Goal: Submit feedback/report problem

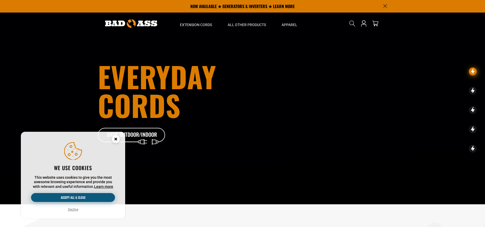
click at [83, 198] on button "Accept all & close" at bounding box center [73, 197] width 84 height 9
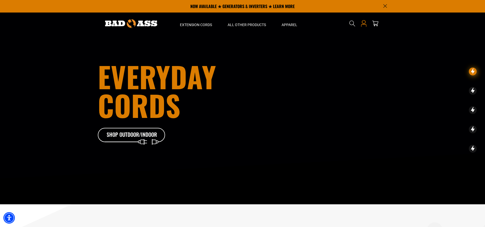
click at [362, 23] on icon "Open this option" at bounding box center [364, 22] width 4 height 4
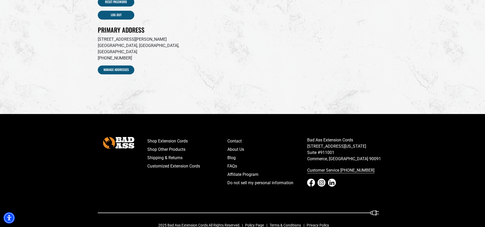
scroll to position [123, 0]
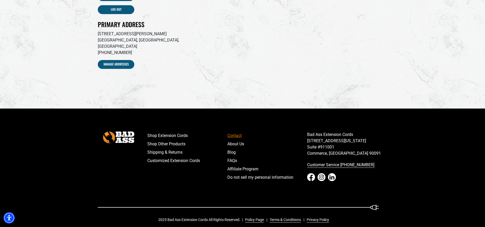
click at [230, 132] on link "Contact" at bounding box center [268, 136] width 80 height 8
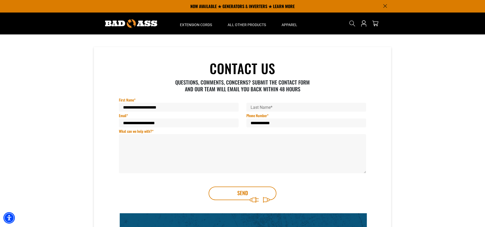
click at [141, 139] on textarea "What can we help with? *" at bounding box center [242, 153] width 247 height 39
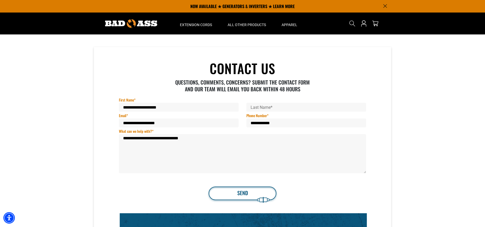
type textarea "**********"
click at [231, 193] on button "Send" at bounding box center [243, 194] width 68 height 14
